Goal: Transaction & Acquisition: Purchase product/service

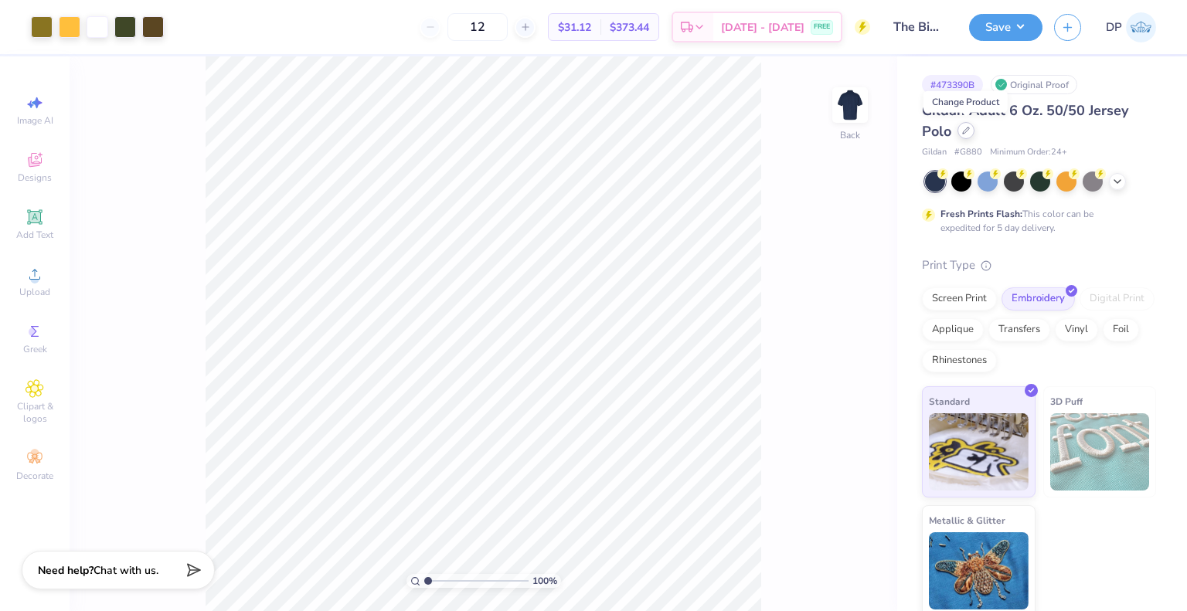
click at [967, 135] on div at bounding box center [965, 130] width 17 height 17
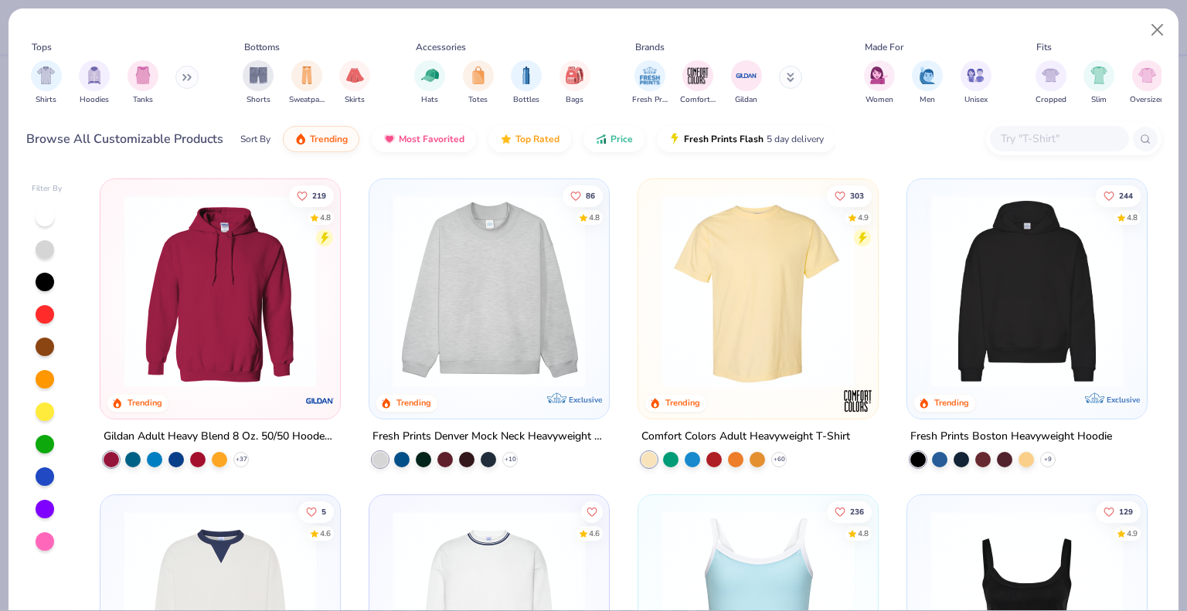
click at [179, 76] on button at bounding box center [186, 77] width 23 height 23
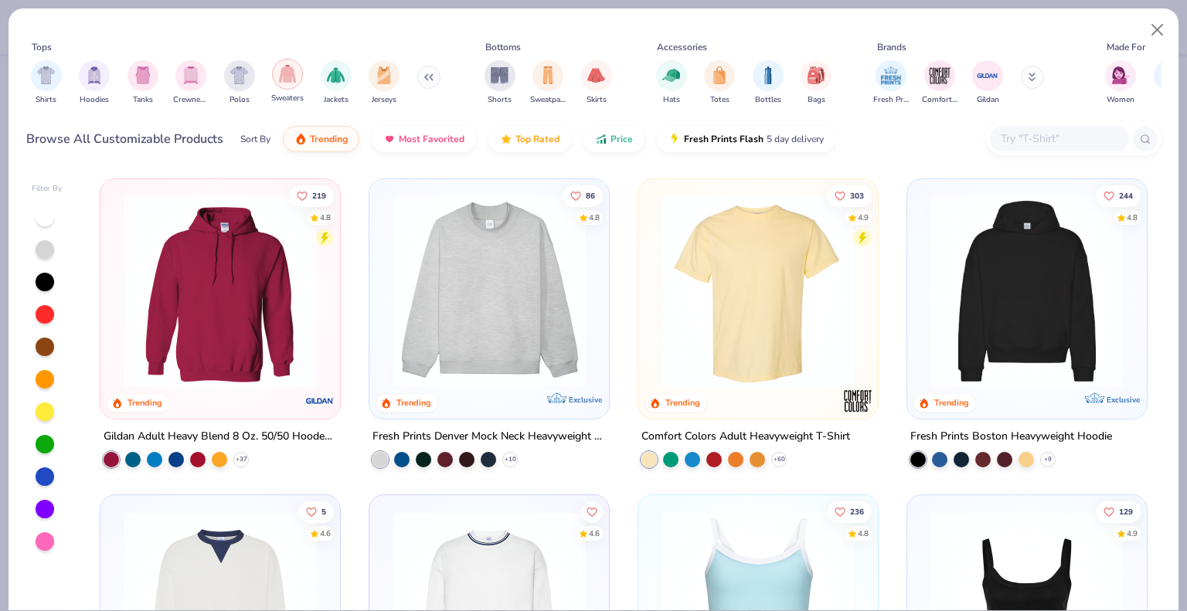
click at [274, 81] on div "filter for Sweaters" at bounding box center [287, 74] width 31 height 31
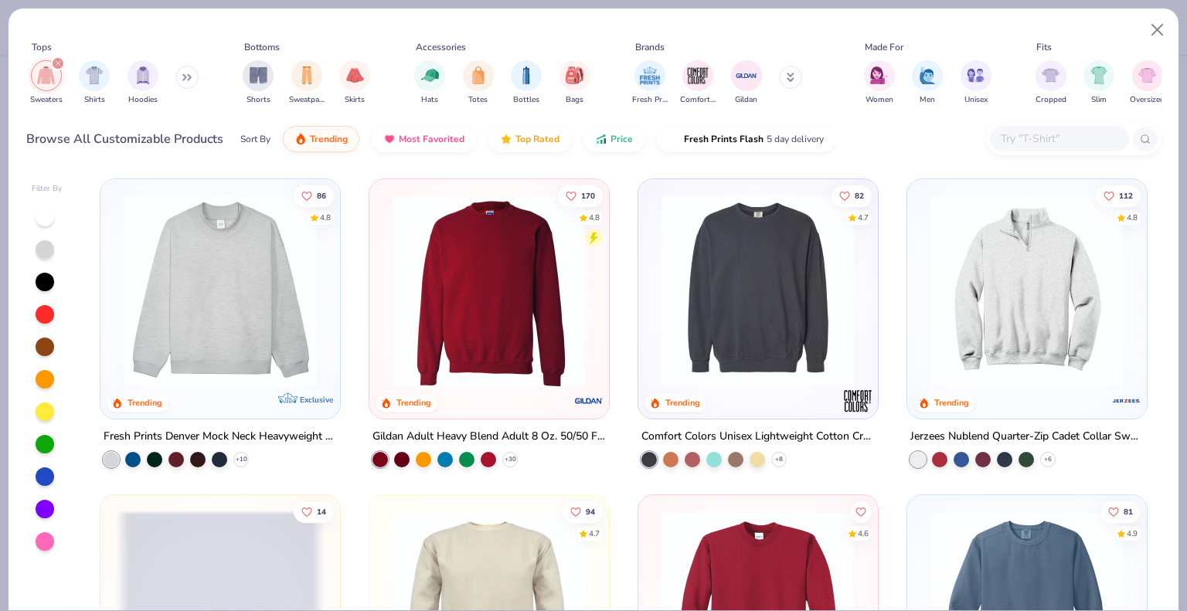
click at [180, 77] on button at bounding box center [186, 77] width 23 height 23
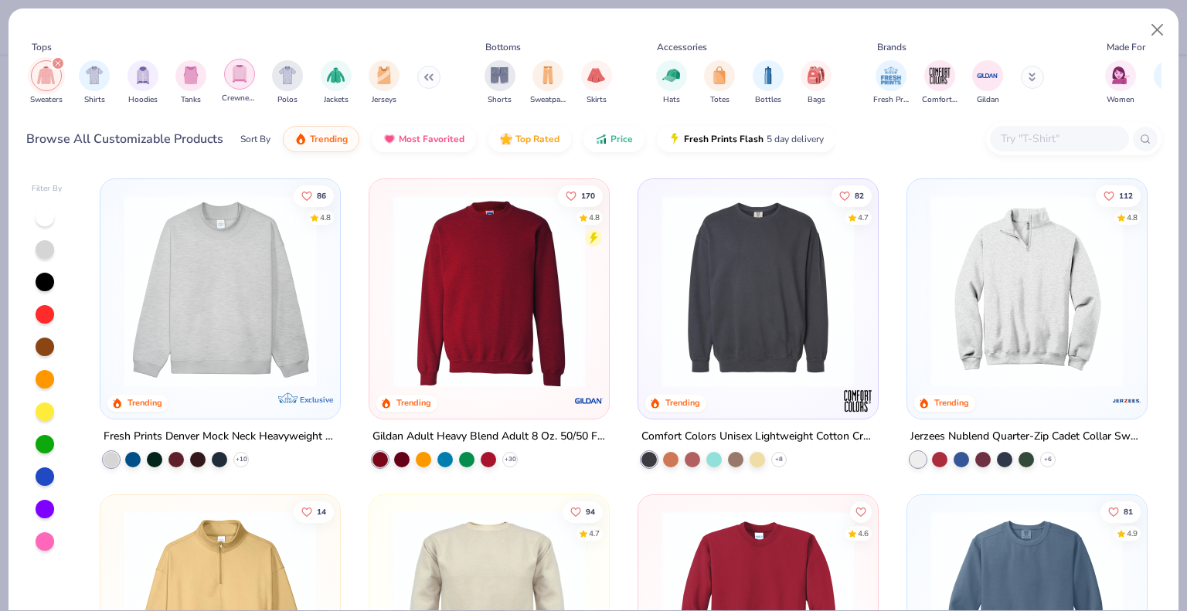
click at [250, 83] on div "filter for Crewnecks" at bounding box center [239, 74] width 31 height 31
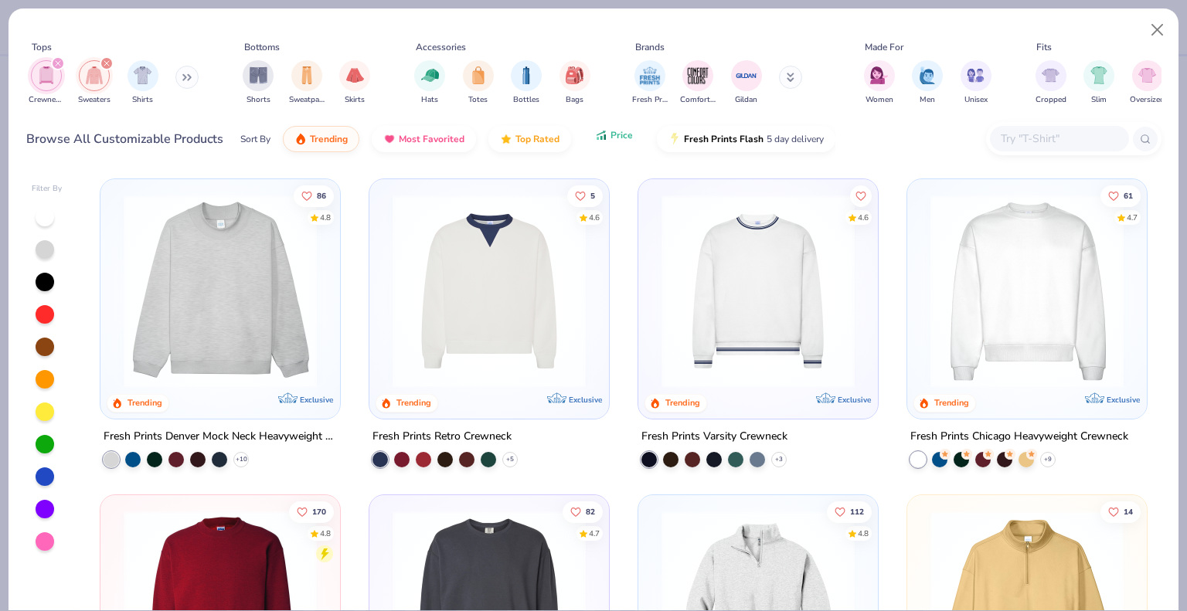
click at [613, 144] on button "Price" at bounding box center [613, 135] width 61 height 26
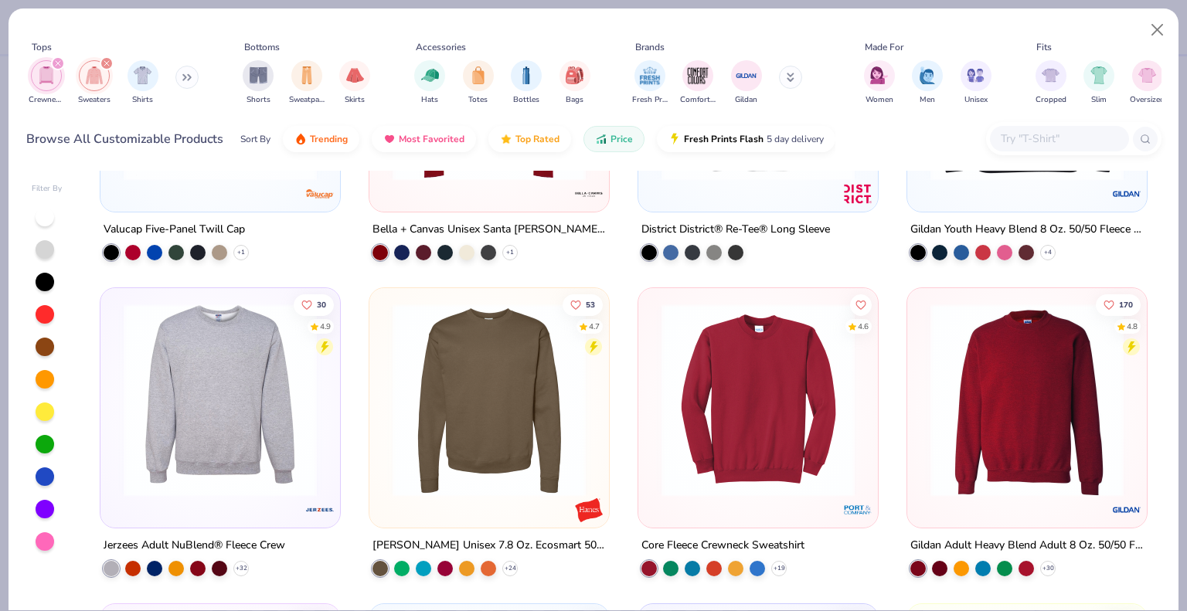
scroll to position [207, 0]
click at [1001, 348] on img at bounding box center [1027, 400] width 209 height 193
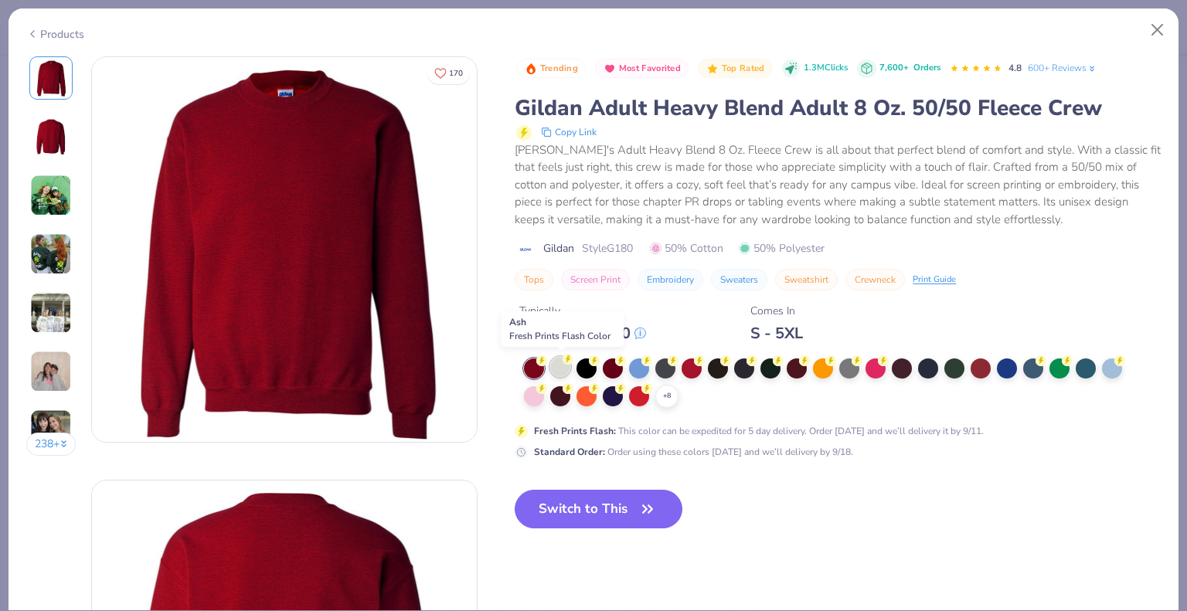
click at [559, 369] on div at bounding box center [560, 367] width 20 height 20
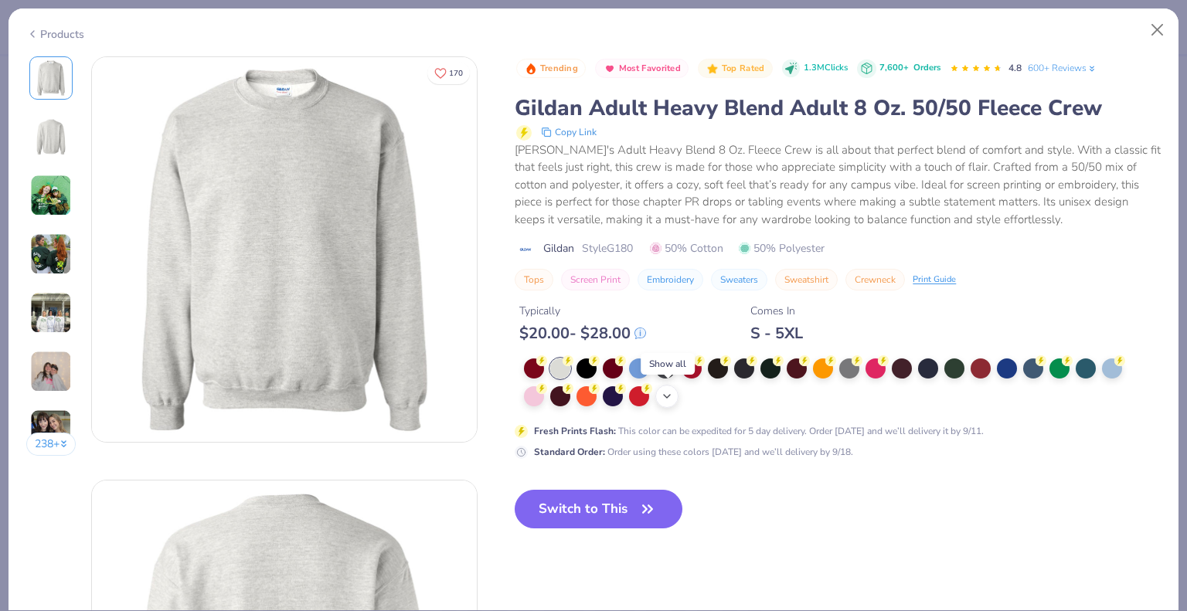
click at [660, 395] on div "+ 8" at bounding box center [666, 396] width 23 height 23
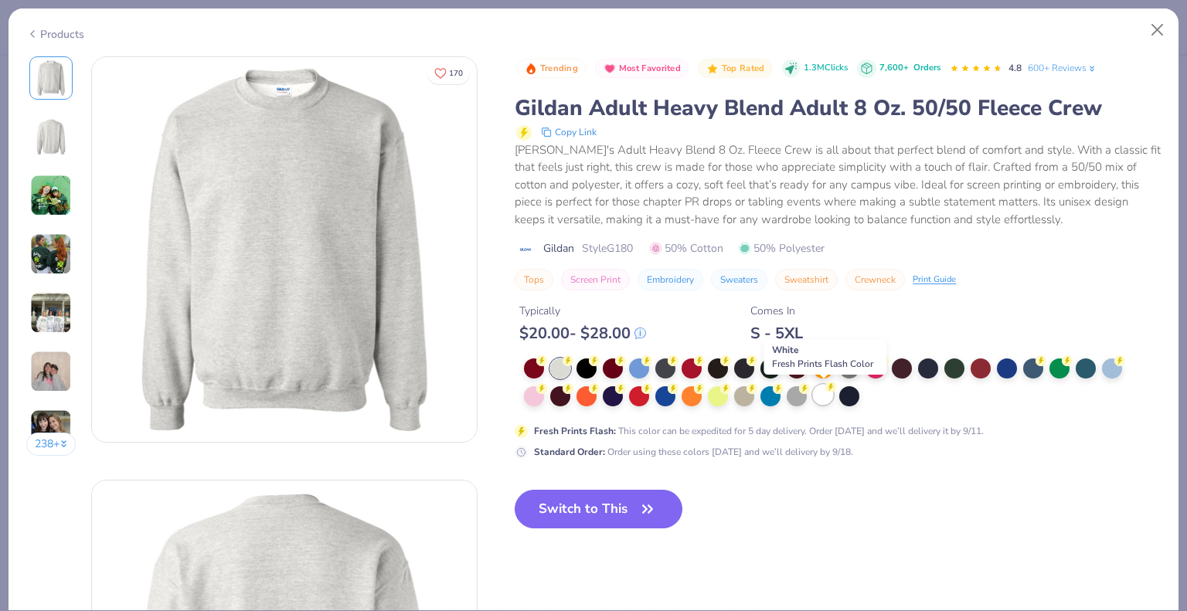
click at [827, 389] on icon at bounding box center [830, 387] width 11 height 11
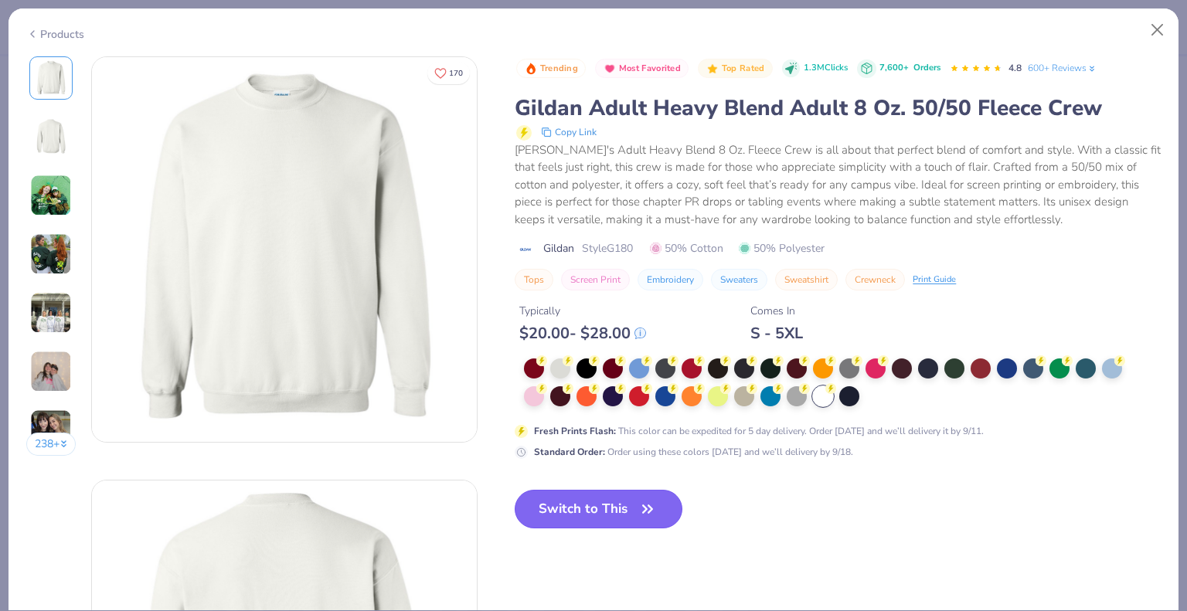
click at [597, 504] on button "Switch to This" at bounding box center [599, 509] width 168 height 39
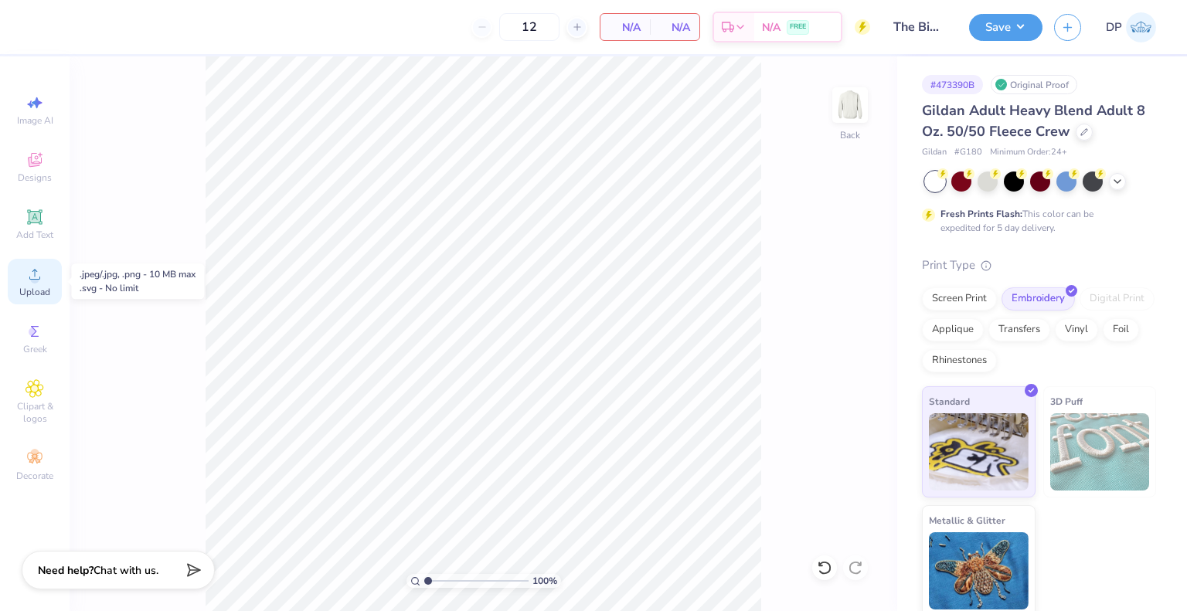
click at [25, 280] on icon at bounding box center [34, 274] width 19 height 19
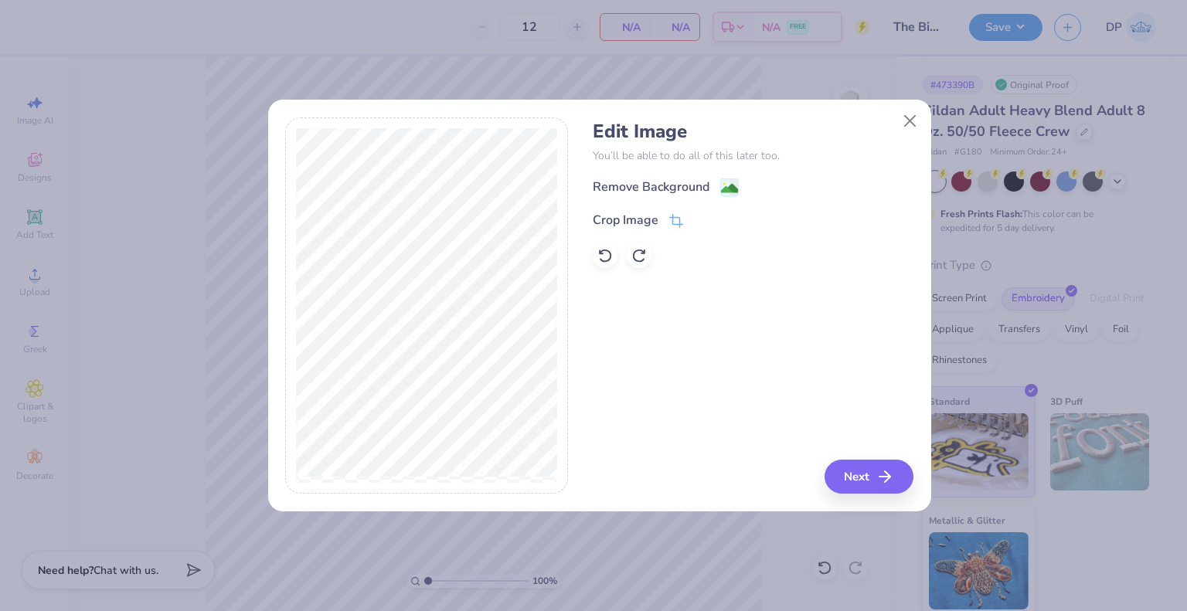
click at [694, 175] on div "Edit Image You’ll be able to do all of this later too. Remove Background Crop I…" at bounding box center [753, 195] width 321 height 148
click at [692, 182] on div "Remove Background" at bounding box center [651, 188] width 117 height 19
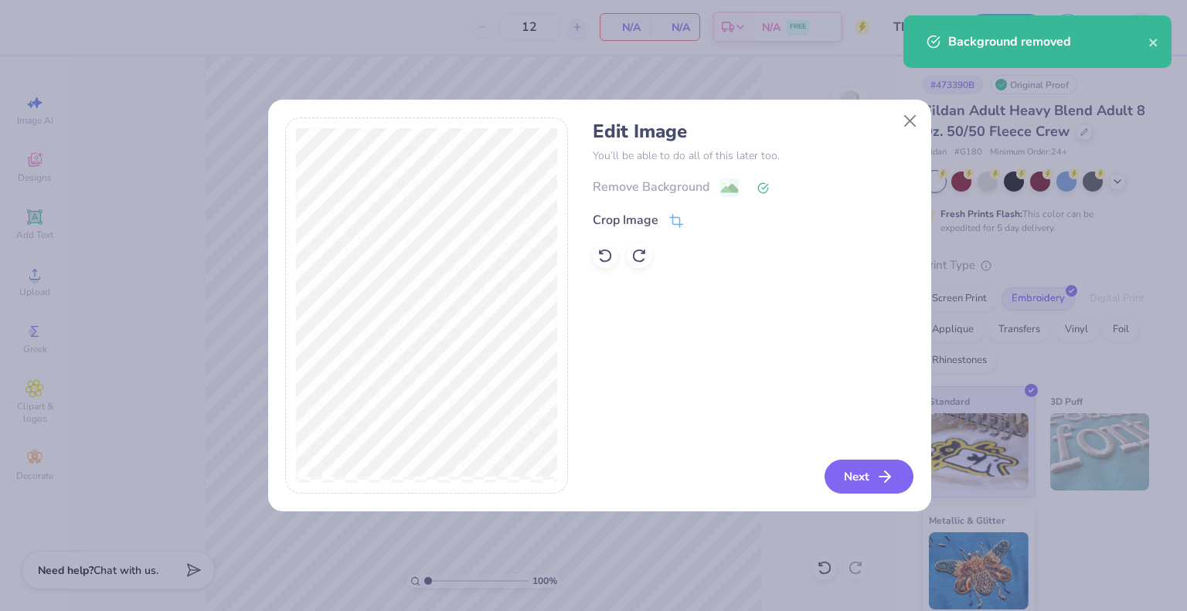
click at [874, 488] on button "Next" at bounding box center [868, 477] width 89 height 34
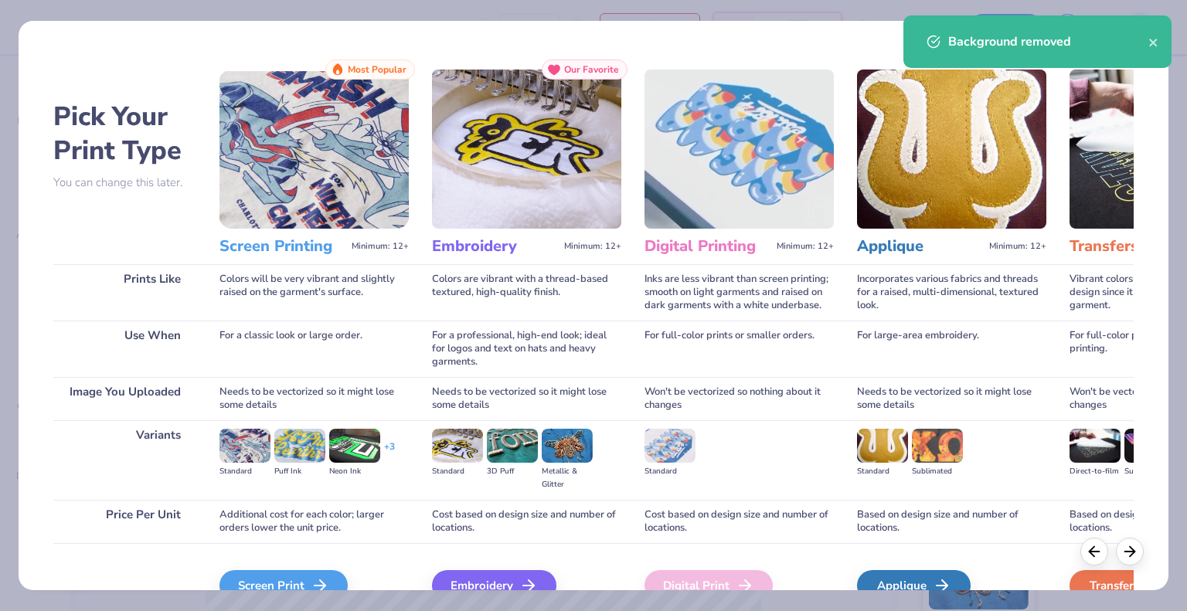
scroll to position [81, 0]
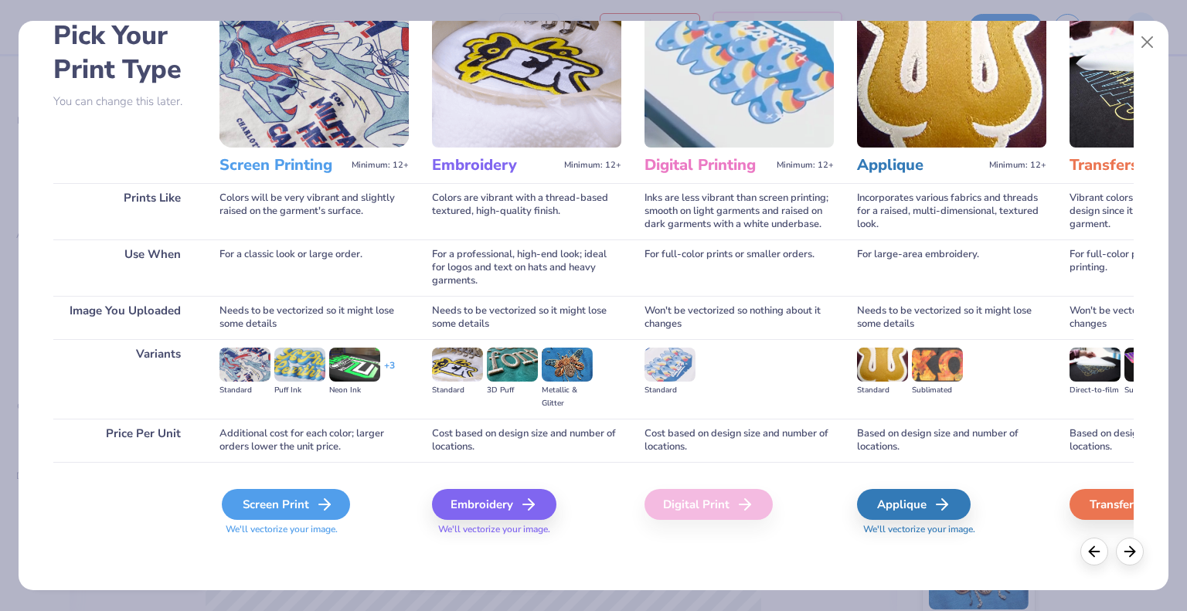
click at [313, 500] on div "Screen Print" at bounding box center [286, 504] width 128 height 31
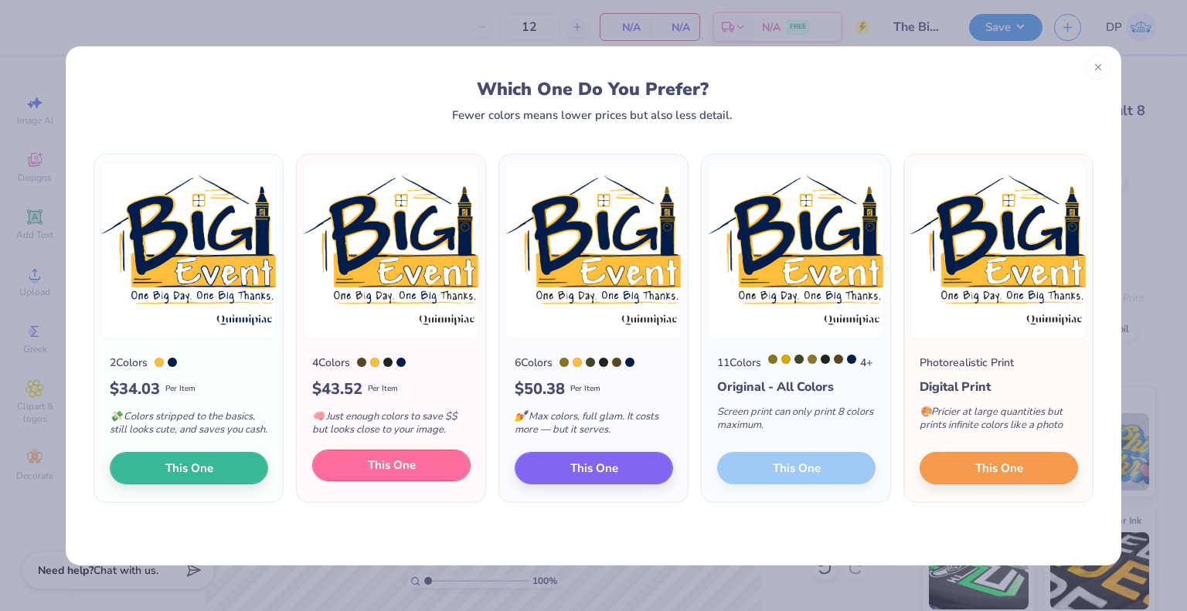
click at [402, 474] on span "This One" at bounding box center [392, 466] width 48 height 18
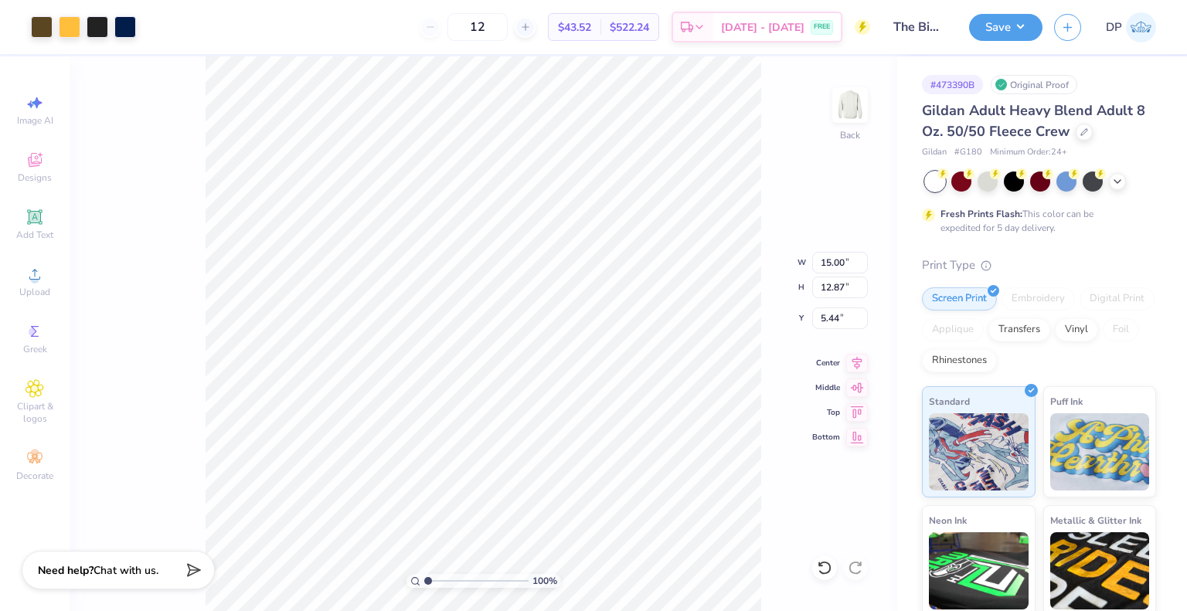
click at [354, 511] on div at bounding box center [593, 305] width 1187 height 611
type input "7.15"
type input "6.13"
type input "3.00"
type input "14.38"
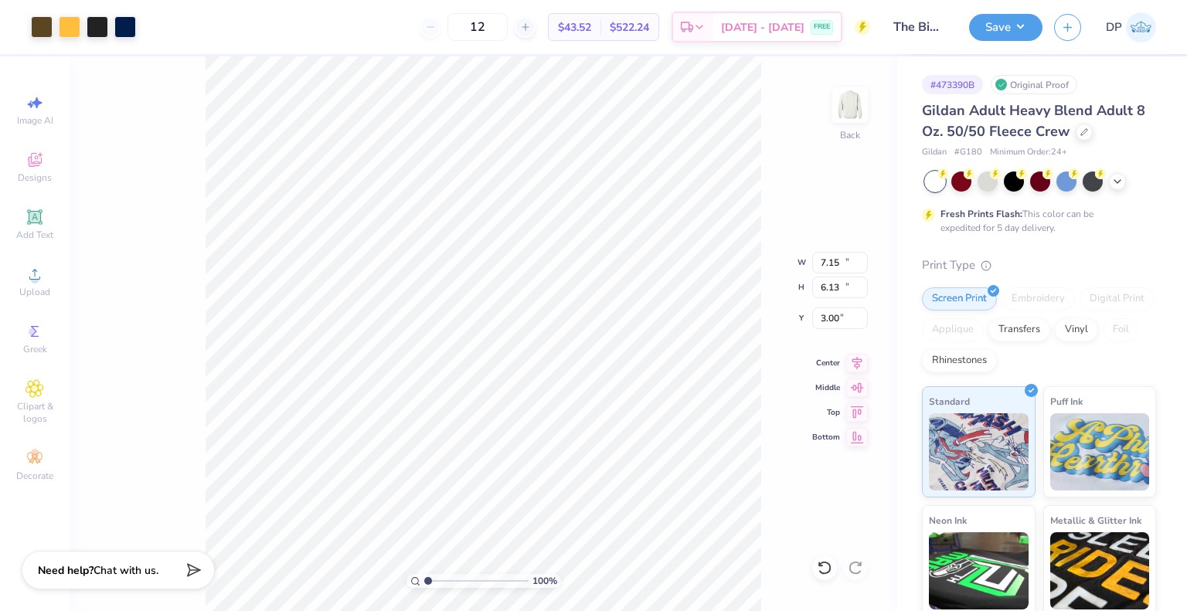
type input "12.33"
type input "3.61"
click at [1011, 24] on button "Save" at bounding box center [1005, 25] width 73 height 27
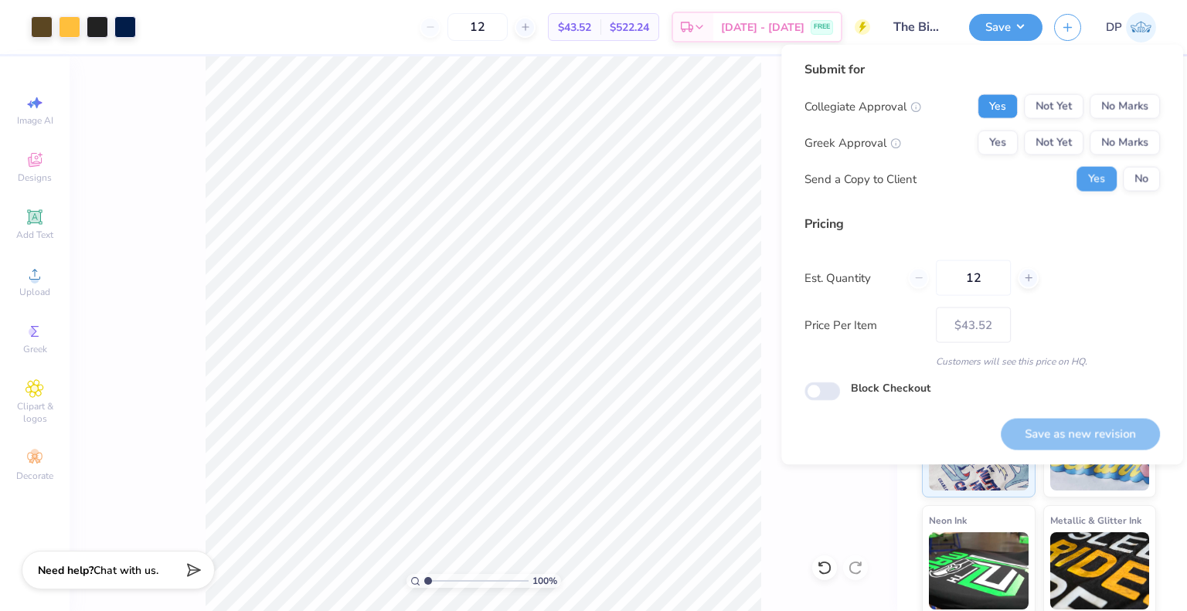
click at [1011, 107] on button "Yes" at bounding box center [997, 106] width 40 height 25
click at [1057, 113] on button "Not Yet" at bounding box center [1053, 106] width 59 height 25
click at [1055, 142] on button "Not Yet" at bounding box center [1053, 143] width 59 height 25
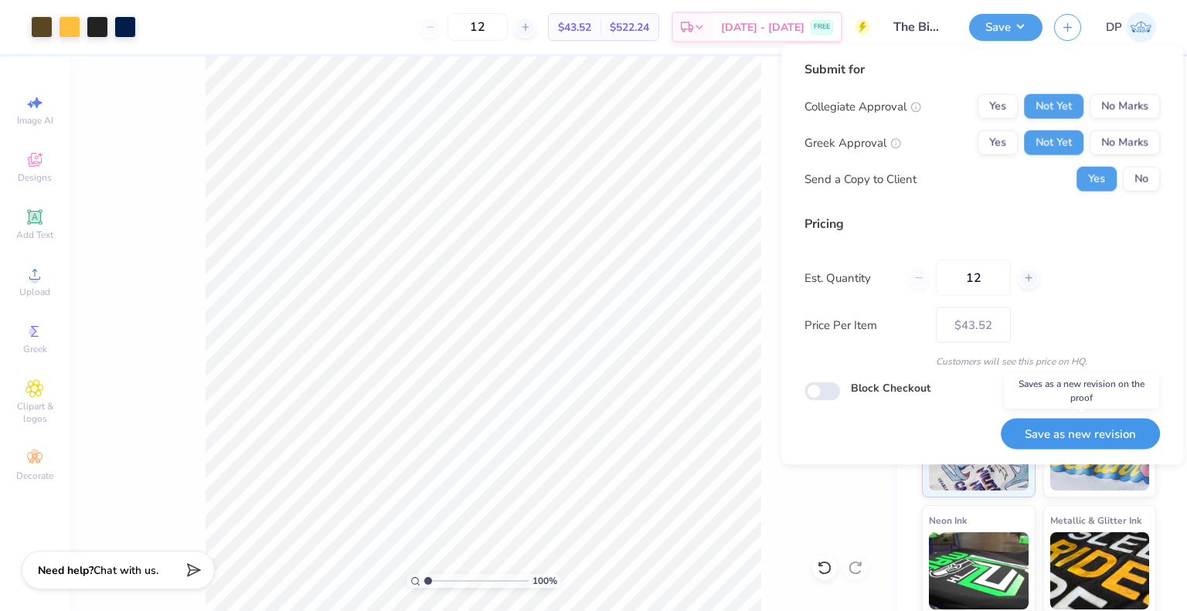
click at [1060, 447] on button "Save as new revision" at bounding box center [1080, 434] width 159 height 32
type input "$43.52"
